Goal: Information Seeking & Learning: Compare options

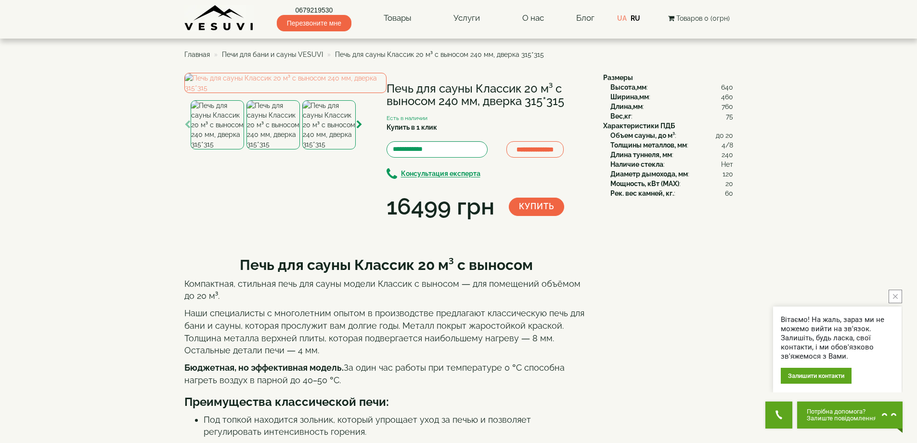
click at [426, 90] on h1 "Печь для сауны Классик 20 м³ с выносом 240 мм, дверка 315*315" at bounding box center [488, 95] width 202 height 26
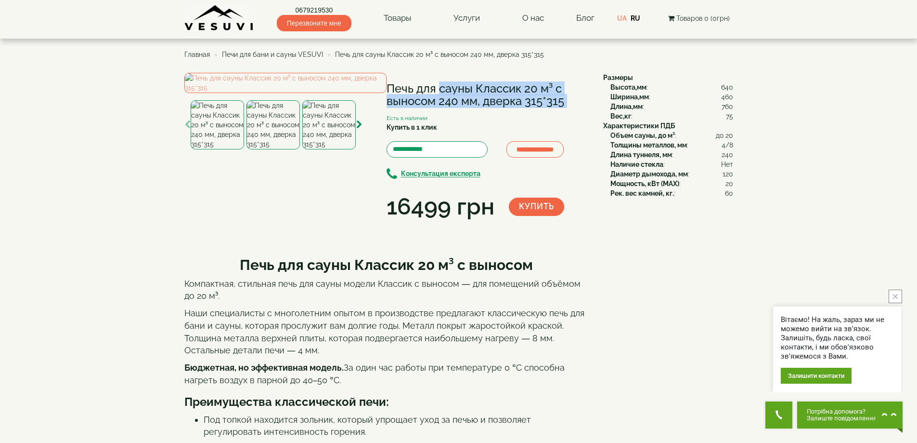
click at [426, 90] on h1 "Печь для сауны Классик 20 м³ с выносом 240 мм, дверка 315*315" at bounding box center [488, 95] width 202 height 26
copy div "Печь для сауны Классик 20 м³ с выносом 240 мм, дверка 315*315"
